Goal: Complete application form

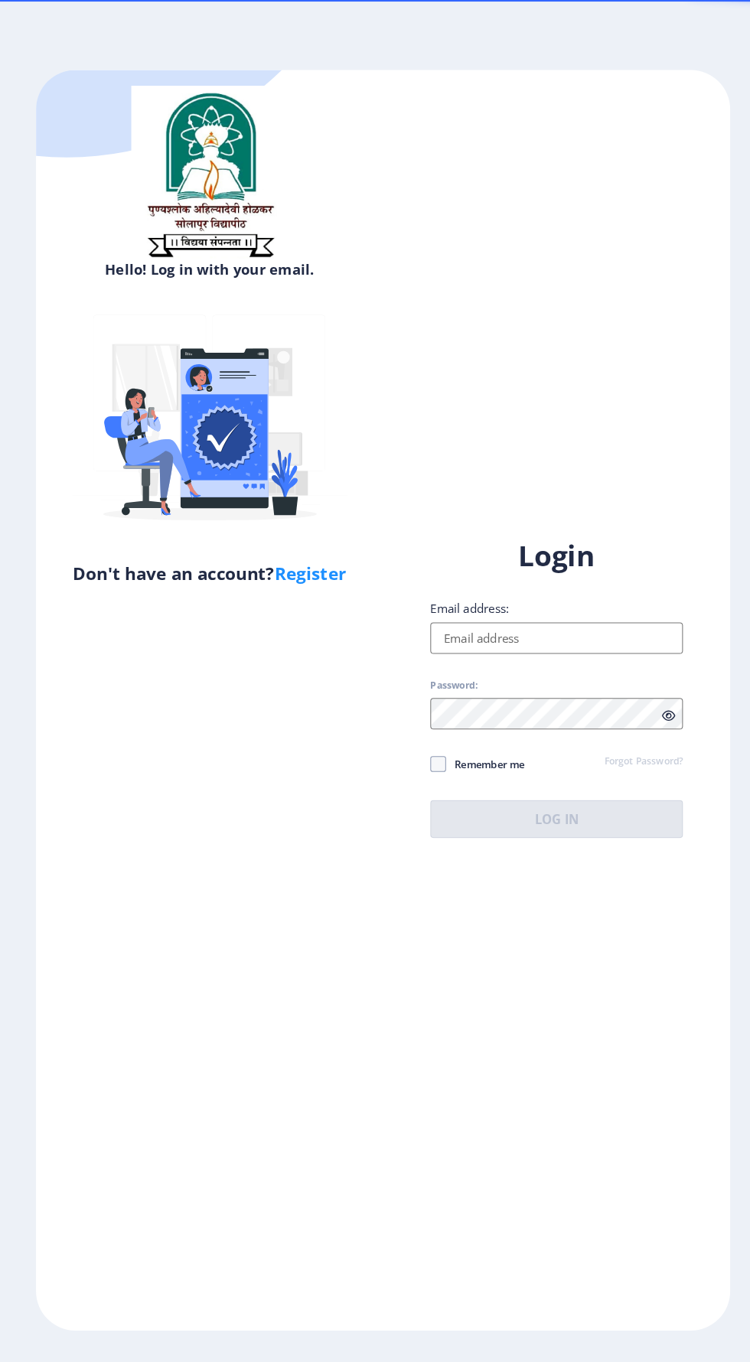
click at [577, 636] on input "Email address:" at bounding box center [544, 620] width 246 height 31
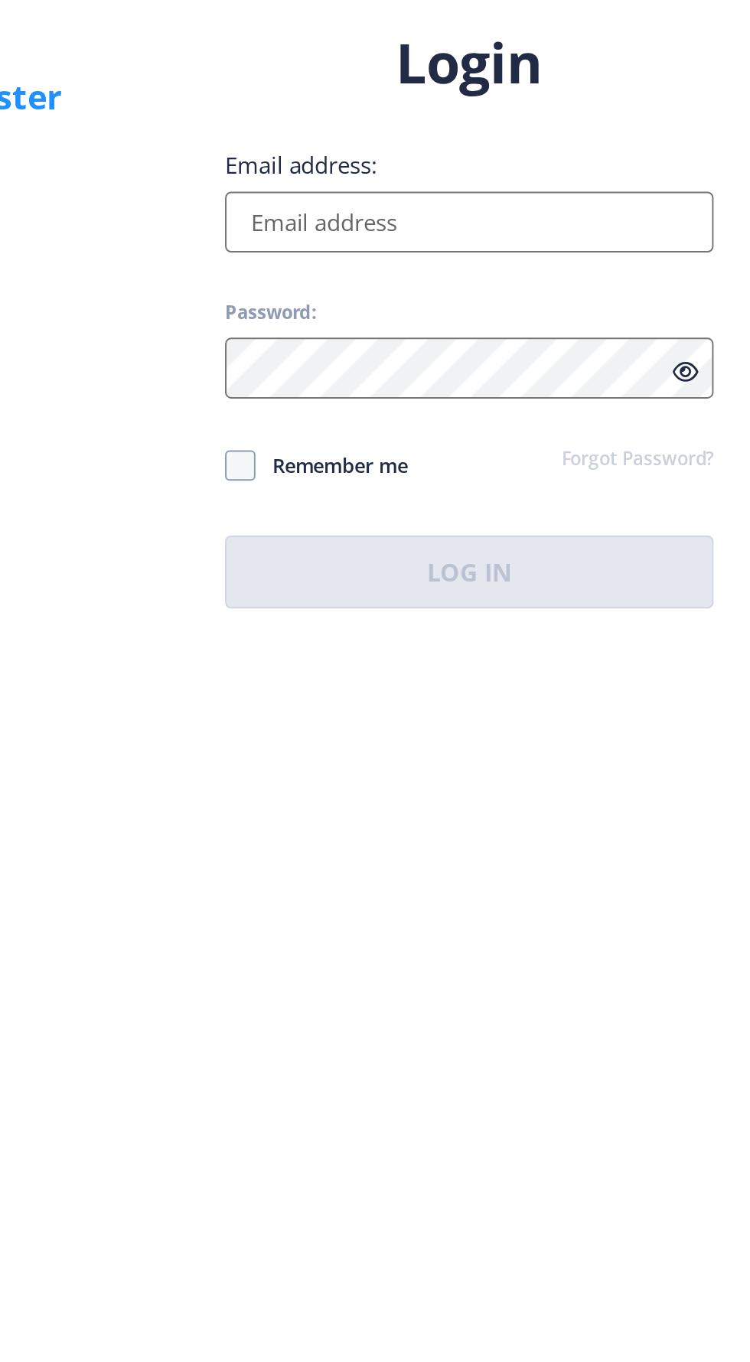
type input "[EMAIL_ADDRESS][DOMAIN_NAME]"
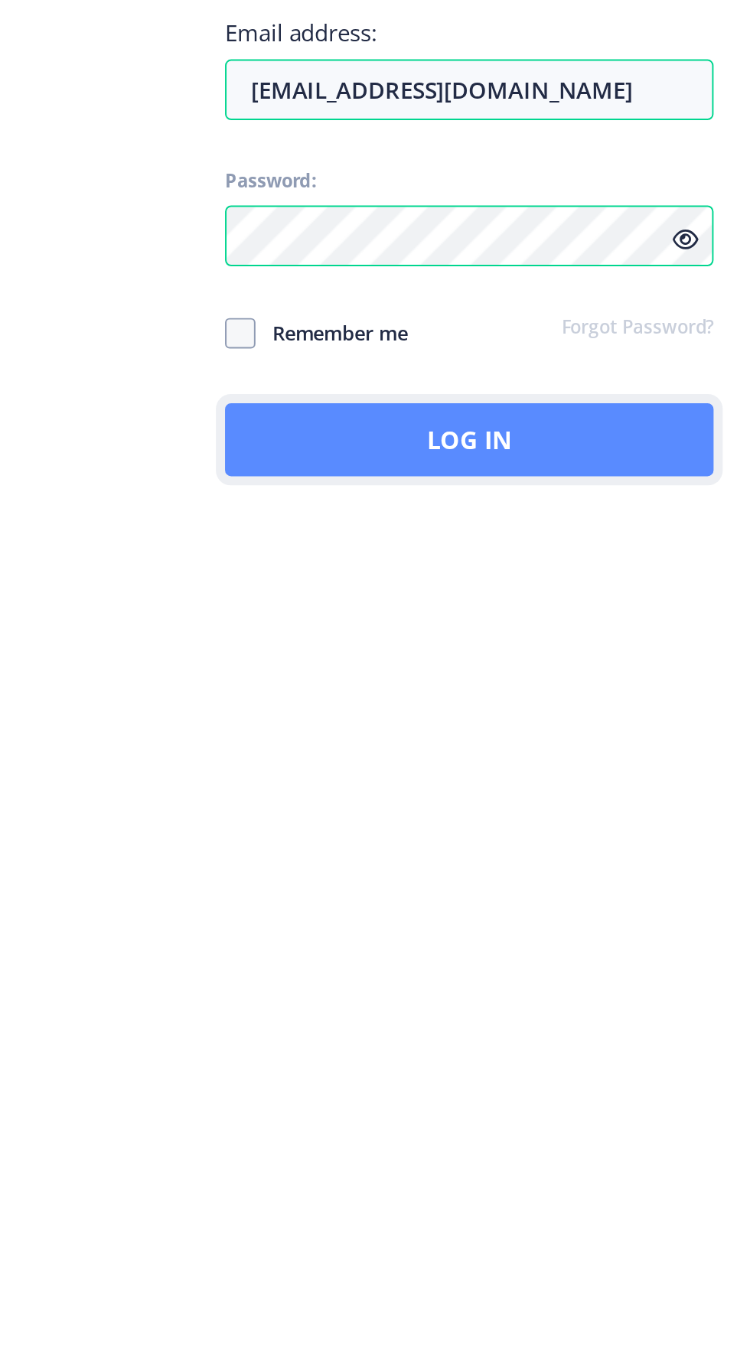
click at [609, 815] on button "Log In" at bounding box center [544, 796] width 246 height 37
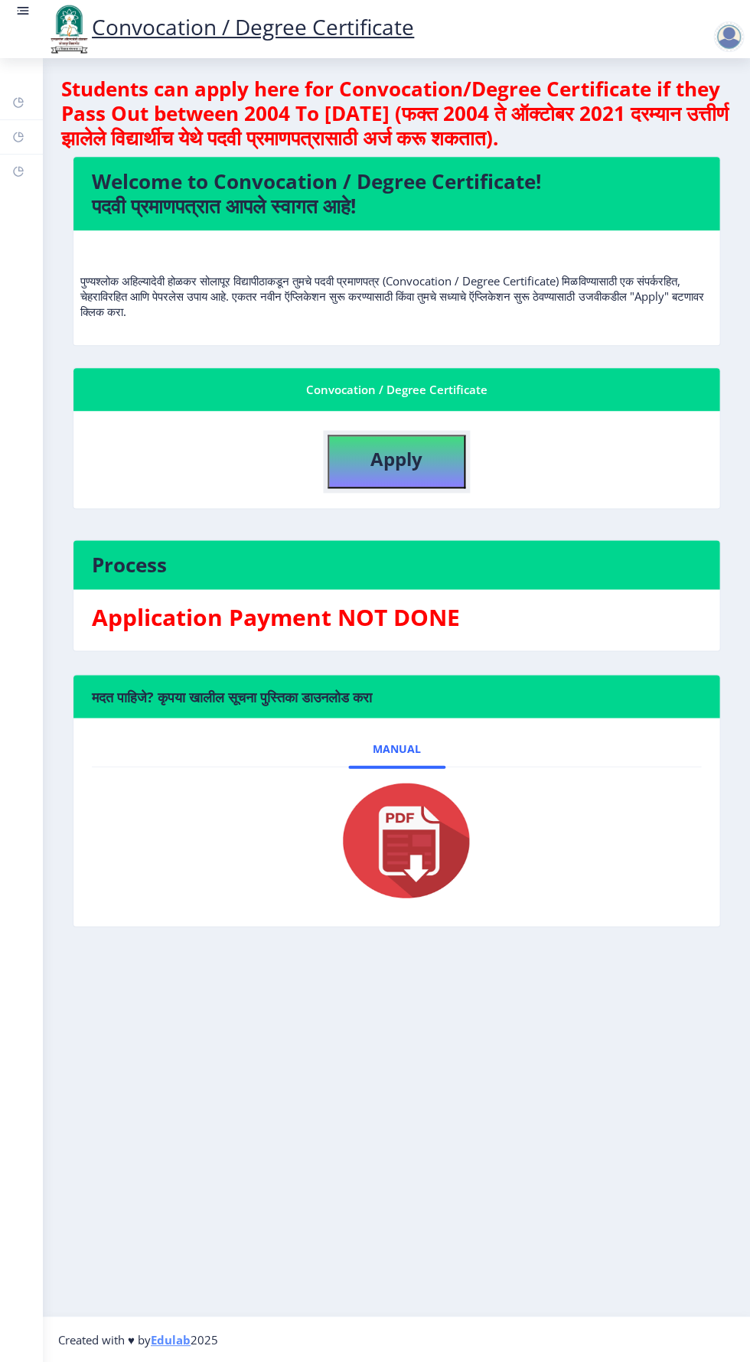
click at [421, 474] on button "Apply" at bounding box center [397, 462] width 138 height 54
select select
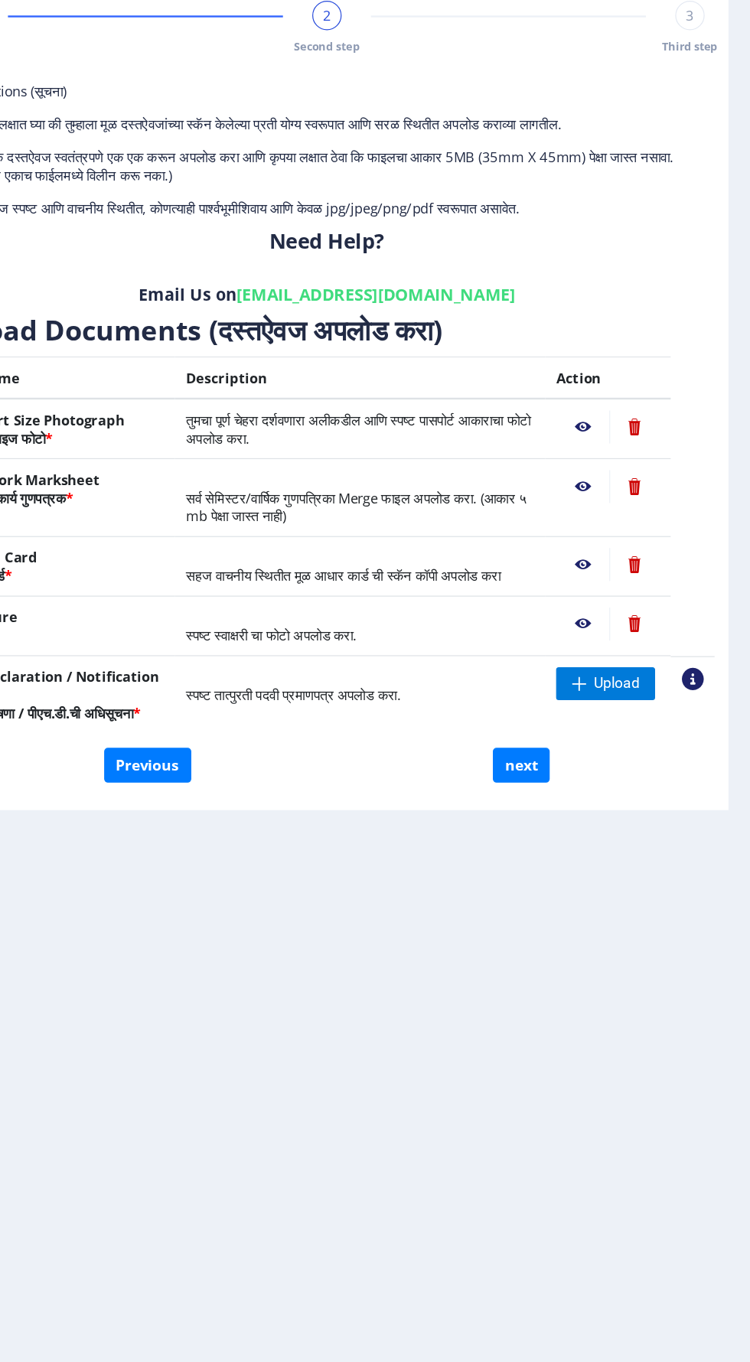
click at [610, 600] on nb-action at bounding box center [610, 605] width 44 height 28
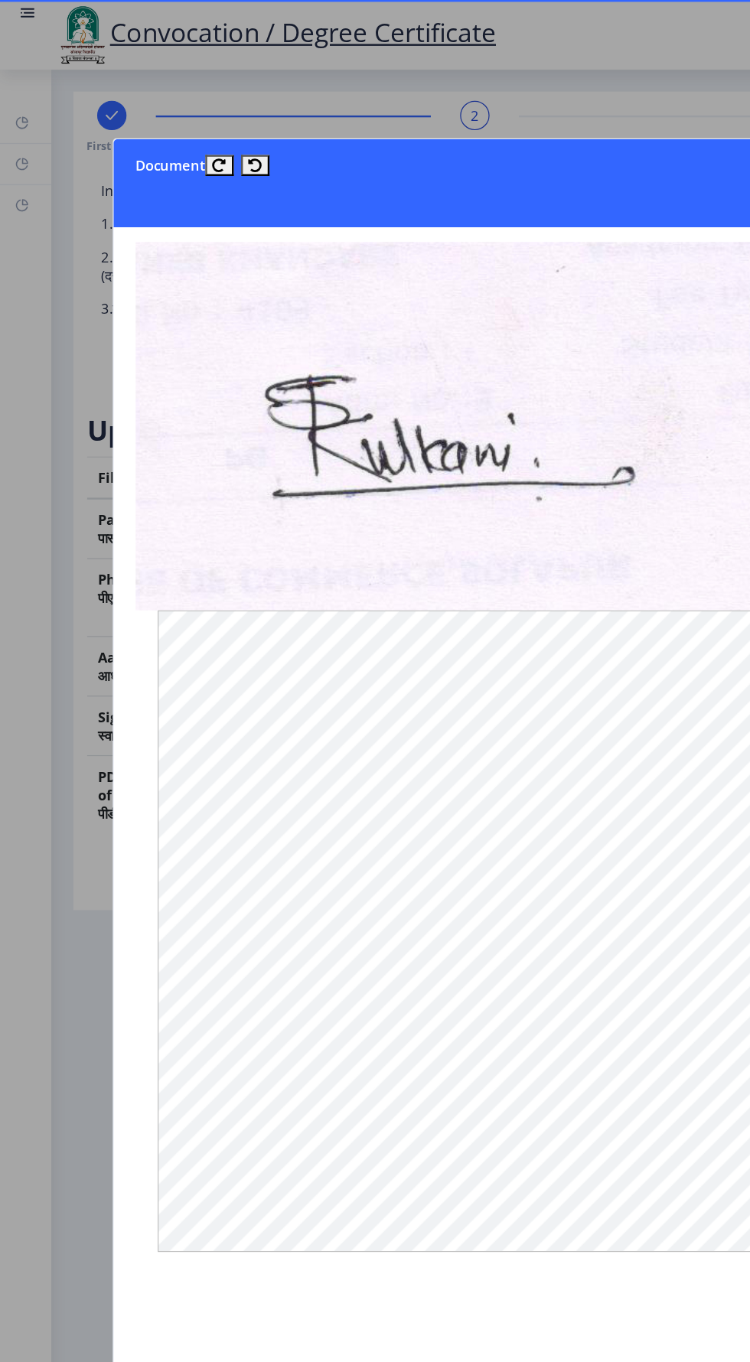
scroll to position [0, 6]
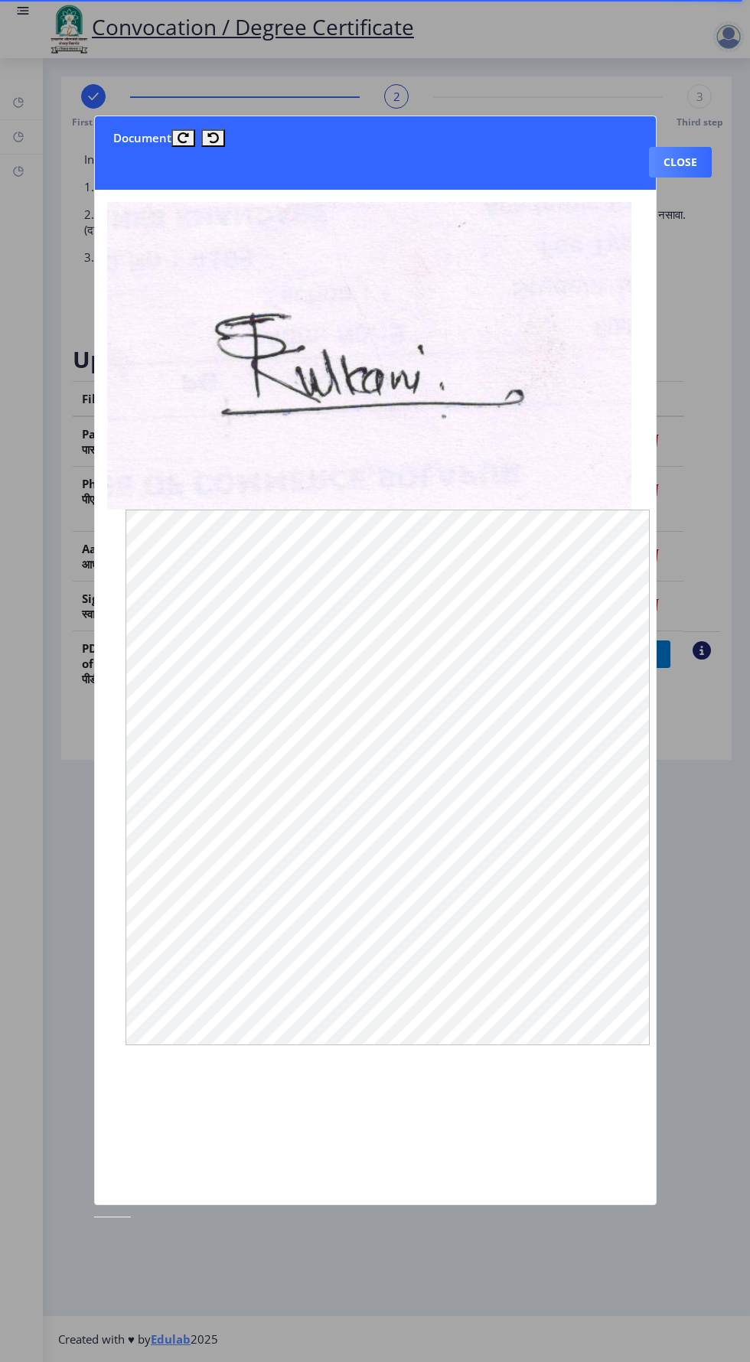
click at [719, 861] on div at bounding box center [375, 681] width 750 height 1362
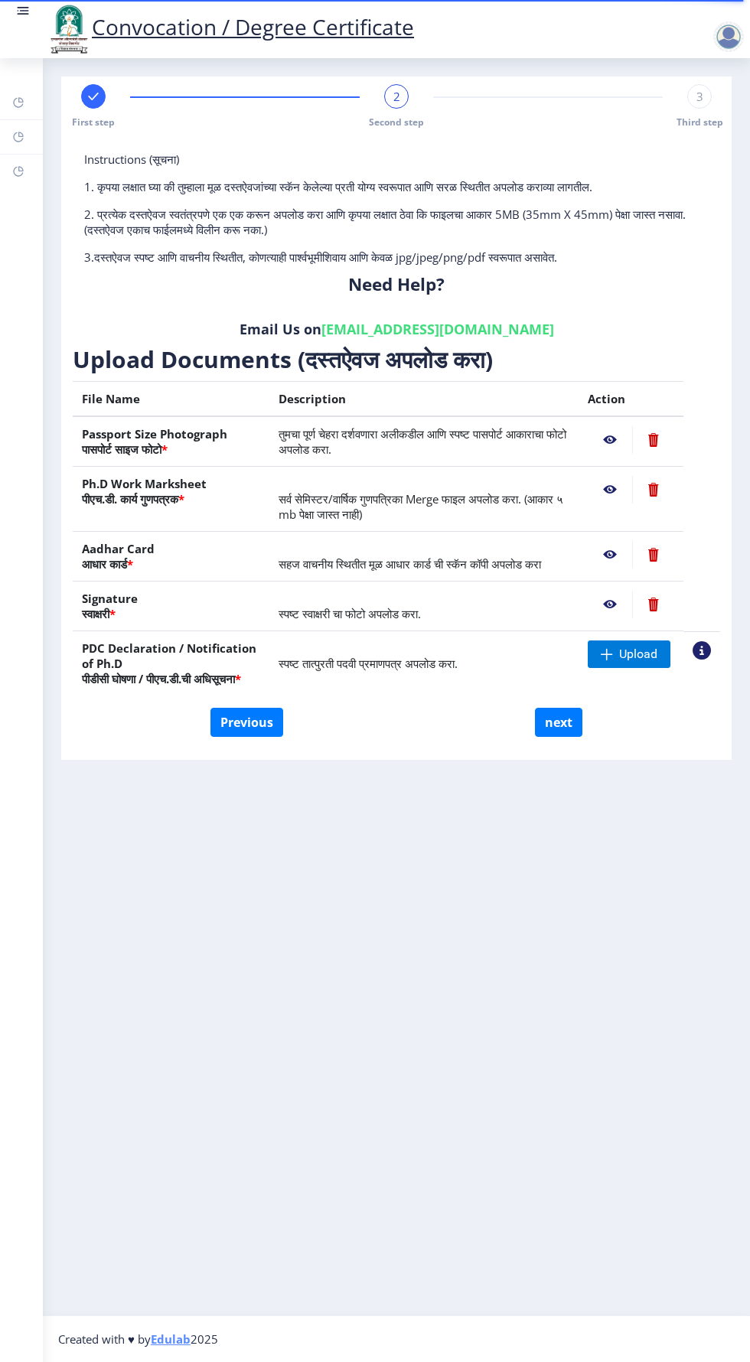
click at [709, 877] on nb-layout-column "First step 2 Second step 3 Third step Instructions (सूचना) 1. कृपया लक्षात घ्या…" at bounding box center [396, 686] width 707 height 1257
click at [610, 556] on nb-action at bounding box center [610, 555] width 44 height 28
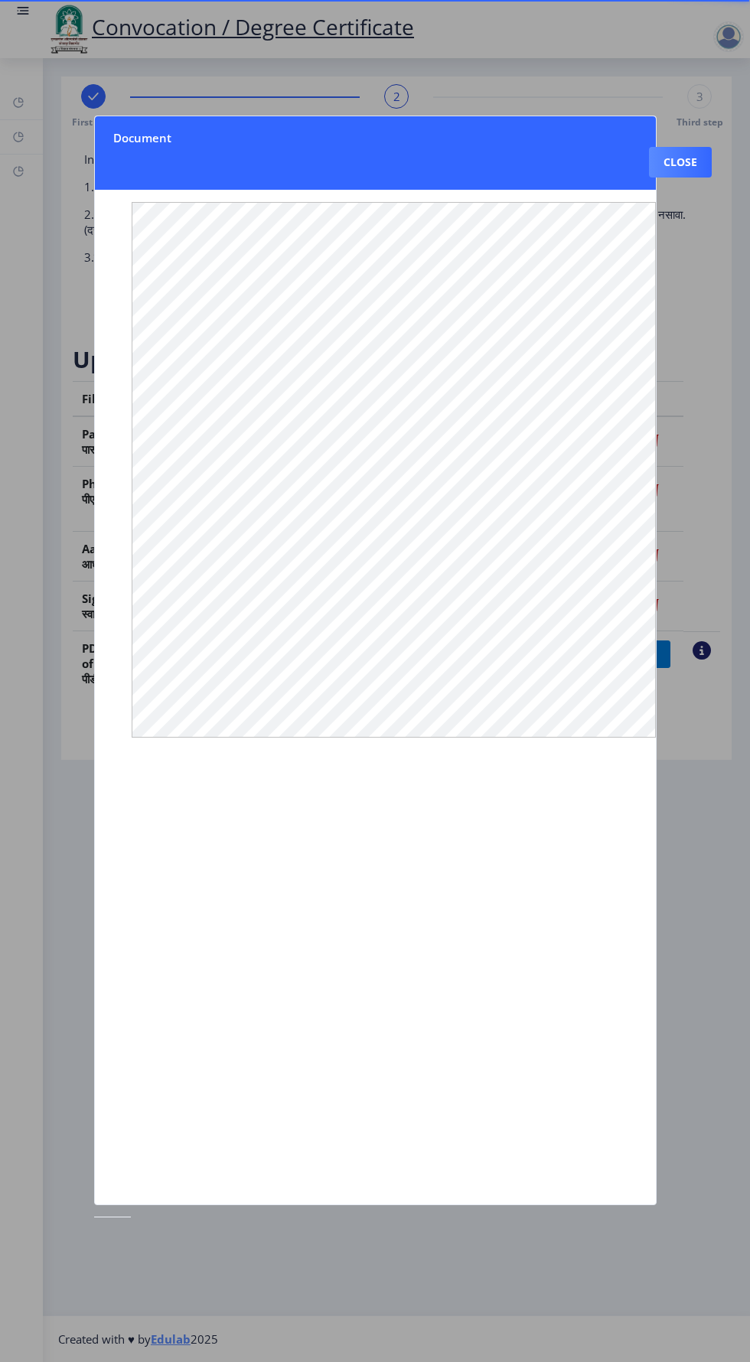
click at [718, 836] on div at bounding box center [375, 681] width 750 height 1362
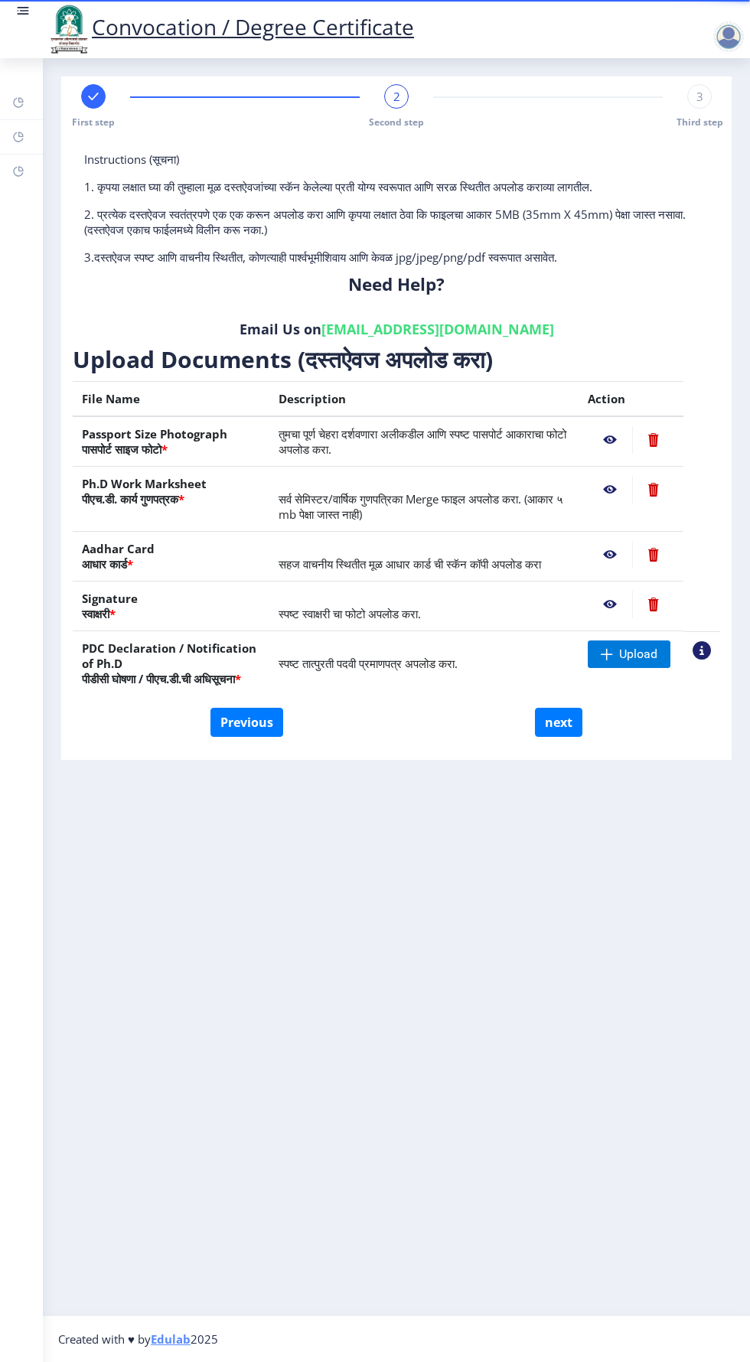
click at [610, 491] on nb-action at bounding box center [610, 490] width 44 height 28
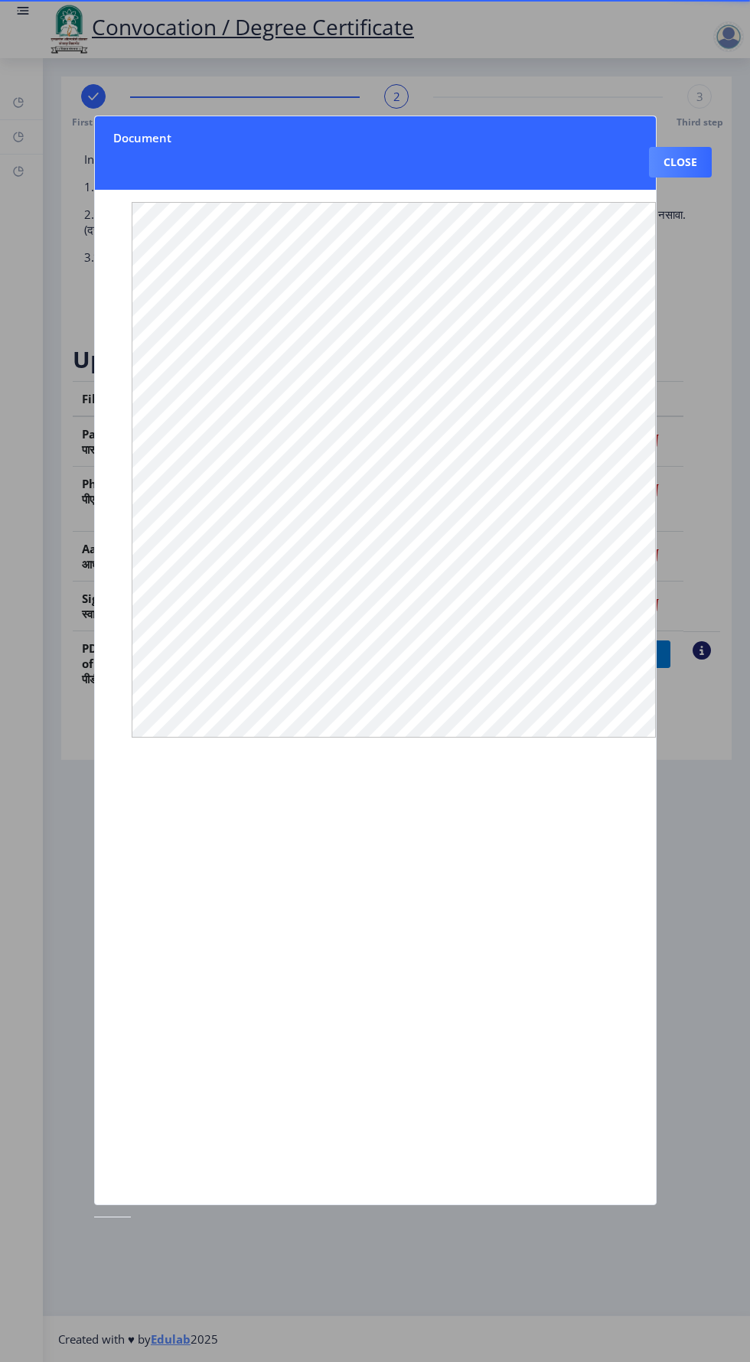
click at [714, 785] on div at bounding box center [375, 681] width 750 height 1362
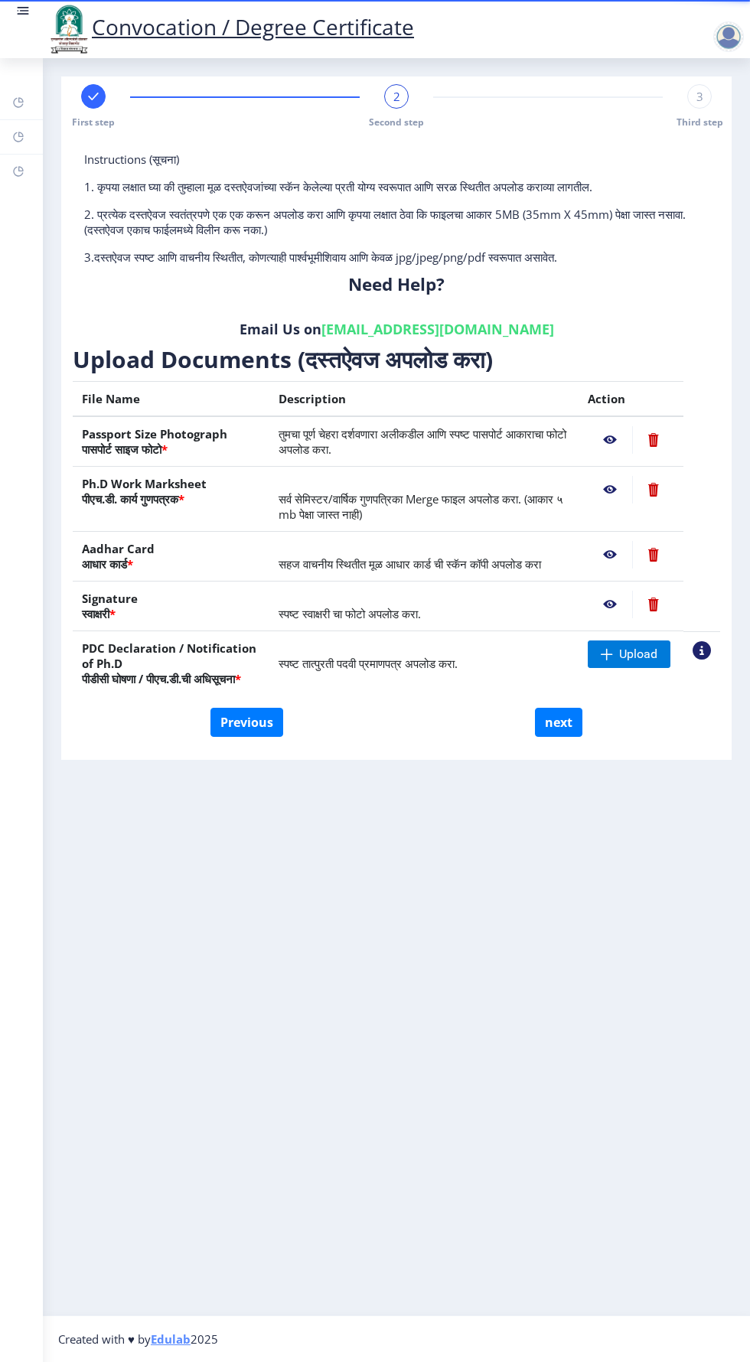
click at [603, 439] on nb-action at bounding box center [610, 440] width 44 height 28
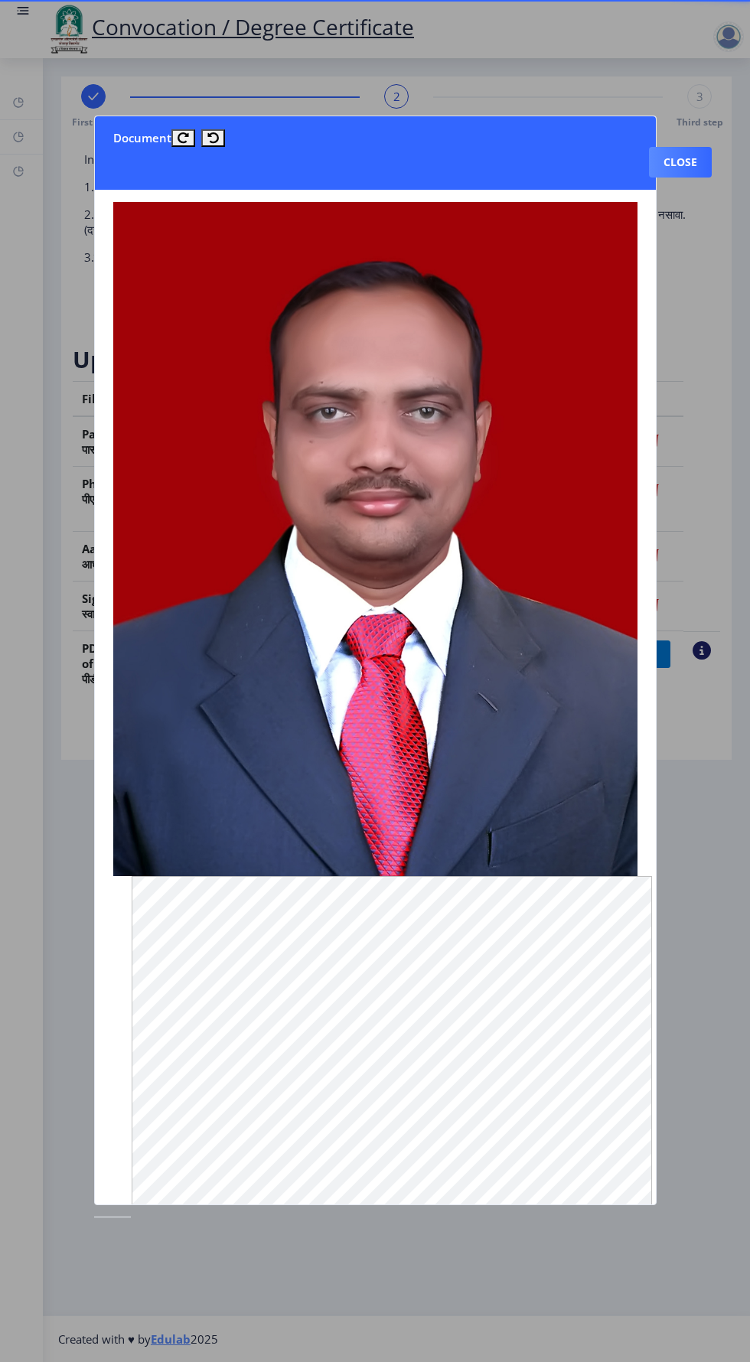
click at [704, 1047] on div at bounding box center [375, 681] width 750 height 1362
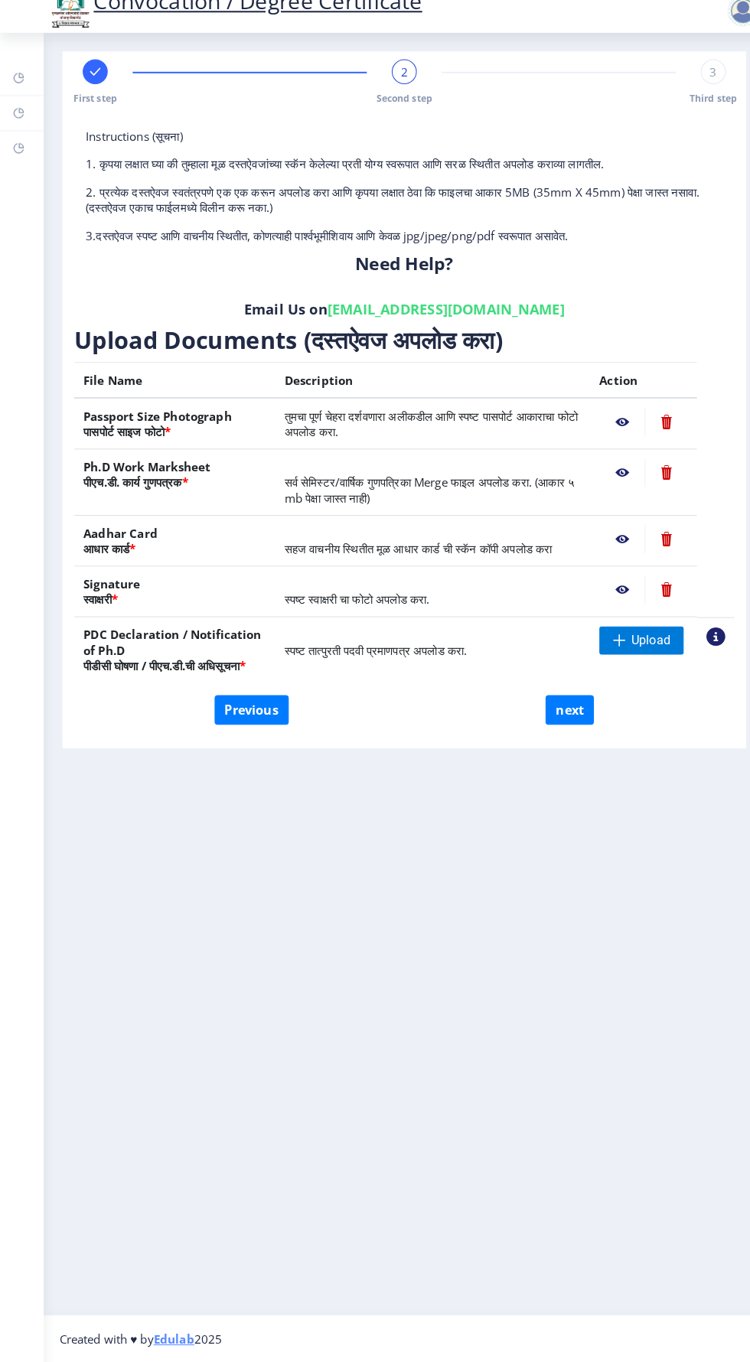
scroll to position [0, 0]
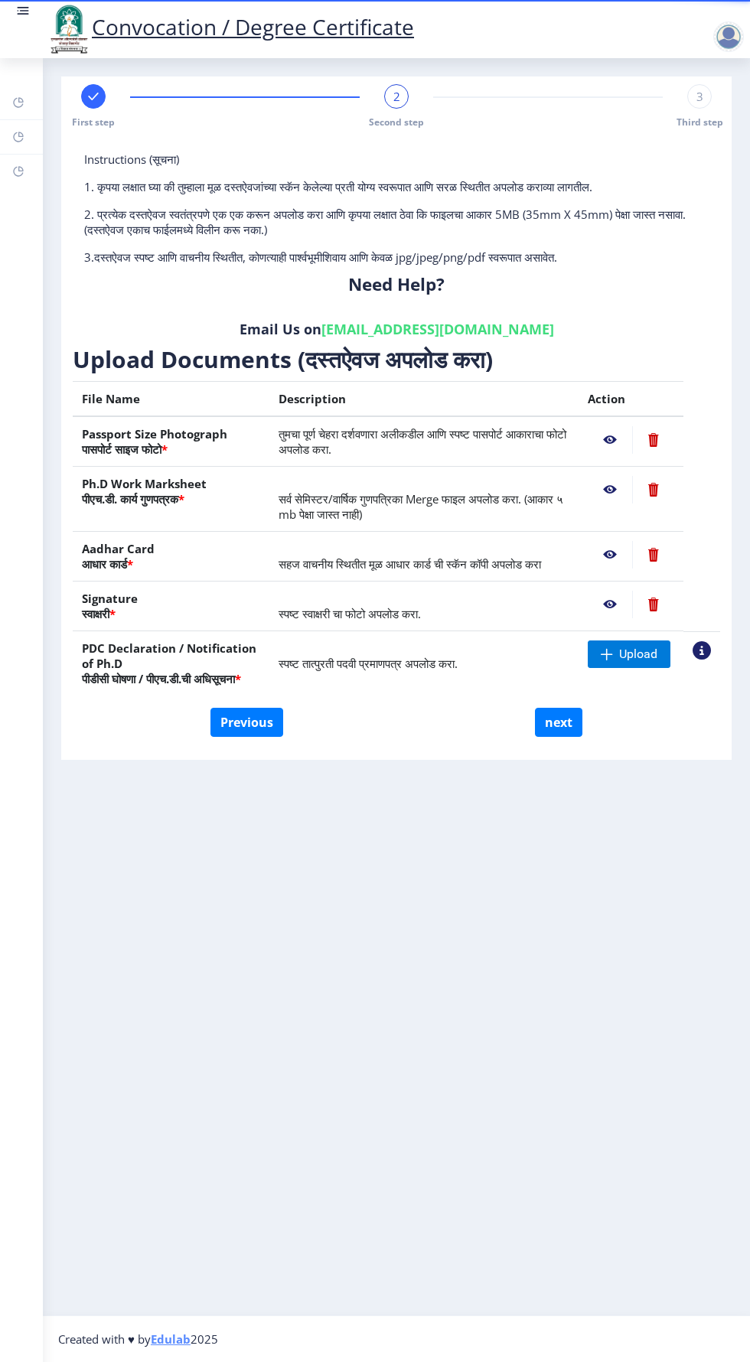
click at [724, 37] on div at bounding box center [728, 36] width 31 height 31
click at [662, 82] on span "Log out" at bounding box center [641, 77] width 98 height 18
